Goal: Register for event/course

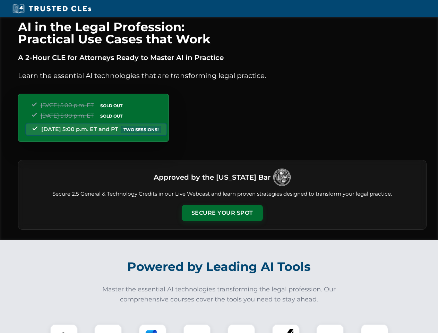
click at [222, 213] on button "Secure Your Spot" at bounding box center [222, 213] width 81 height 16
click at [64, 329] on img at bounding box center [64, 338] width 20 height 20
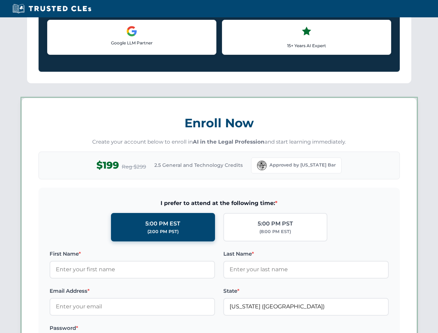
click at [153, 329] on label "Password *" at bounding box center [132, 328] width 165 height 8
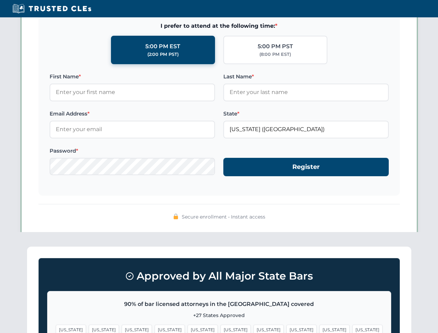
click at [319, 329] on span "[US_STATE]" at bounding box center [334, 330] width 30 height 10
